Goal: Find specific page/section: Find specific page/section

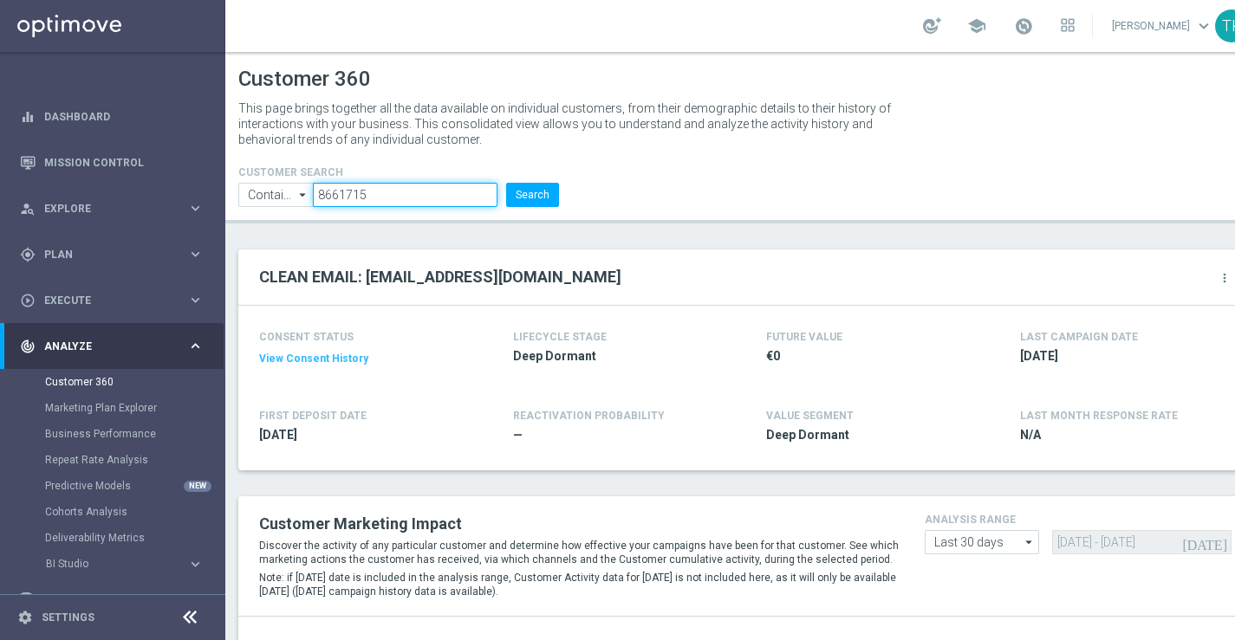
click at [387, 185] on input "8661715" at bounding box center [405, 195] width 185 height 24
paste input "224910070"
click at [531, 201] on button "Search" at bounding box center [532, 195] width 53 height 24
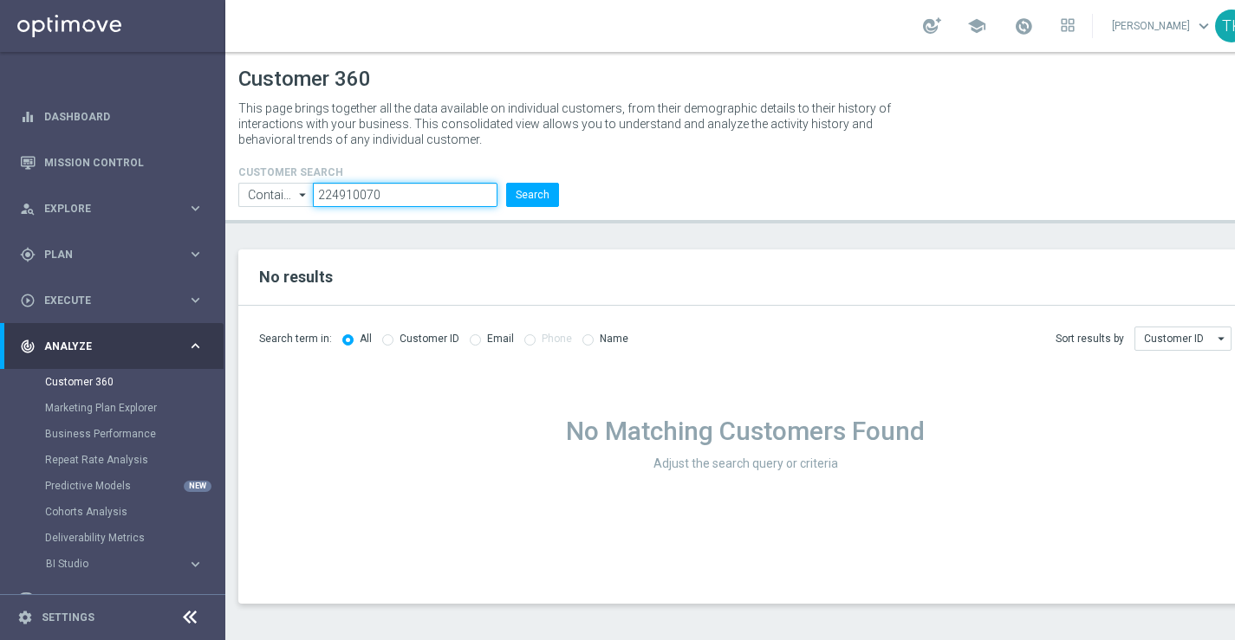
click at [412, 200] on input "224910070" at bounding box center [405, 195] width 185 height 24
paste input "8357038"
type input "8357038"
click at [538, 191] on button "Search" at bounding box center [532, 195] width 53 height 24
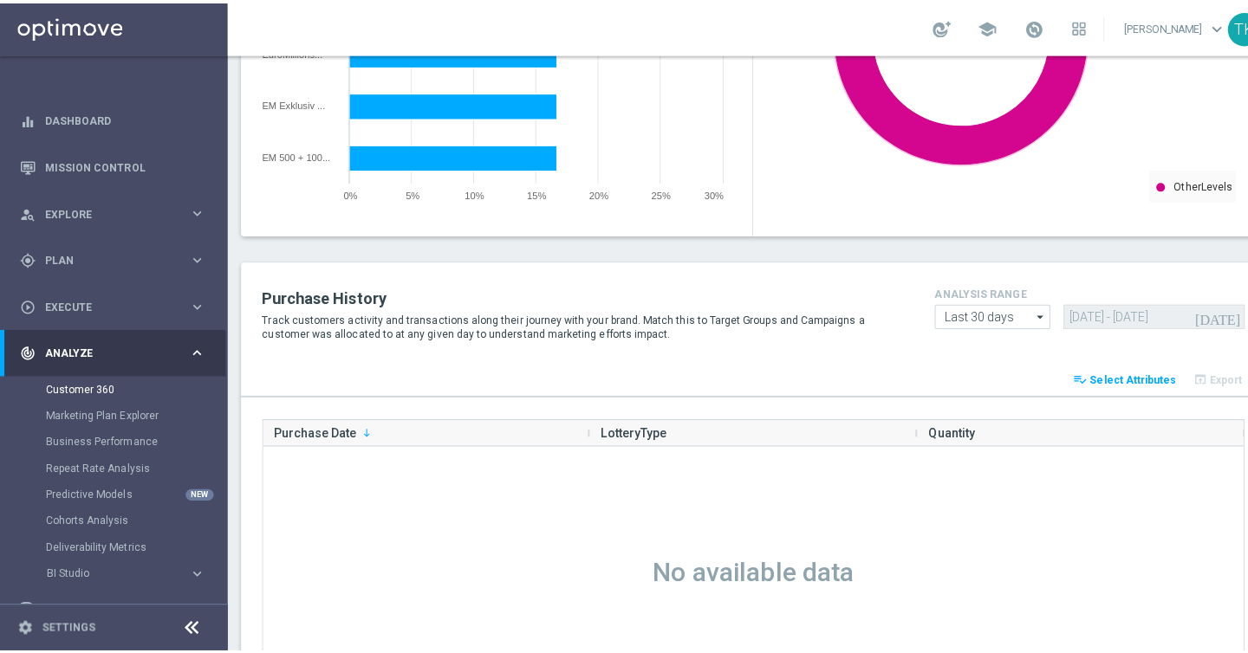
scroll to position [2317, 0]
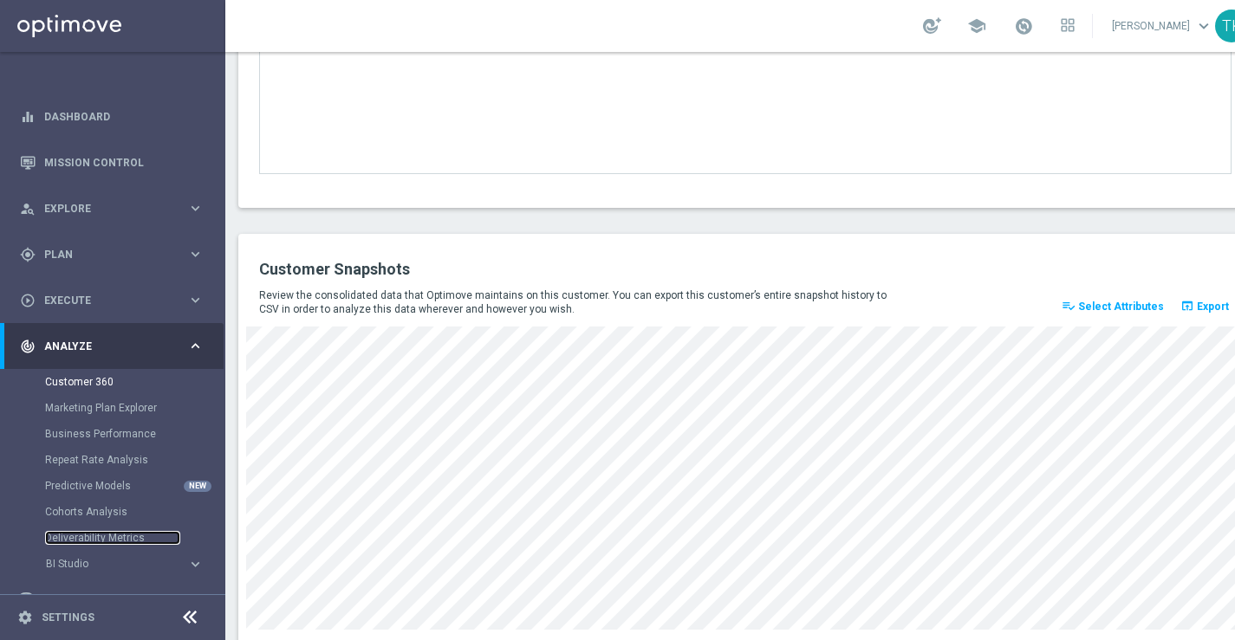
click at [105, 537] on link "Deliverability Metrics" at bounding box center [112, 538] width 135 height 14
